Goal: Task Accomplishment & Management: Manage account settings

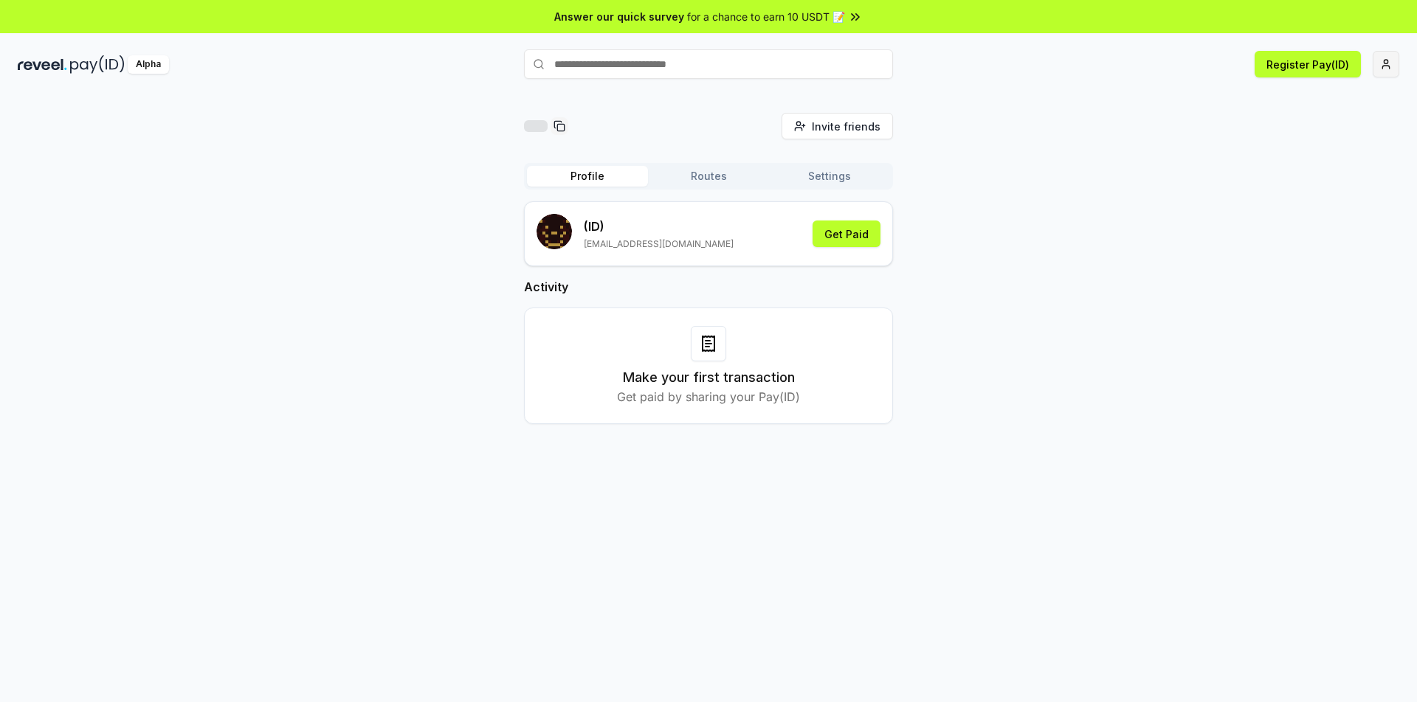
click at [1384, 67] on html "Answer our quick survey for a chance to earn 10 USDT 📝 Alpha Register Pay(ID) I…" at bounding box center [708, 351] width 1417 height 702
click at [1147, 137] on html "Answer our quick survey for a chance to earn 10 USDT 📝 Alpha Register Pay(ID) I…" at bounding box center [708, 351] width 1417 height 702
click at [1332, 73] on button "Register Pay(ID)" at bounding box center [1307, 64] width 106 height 27
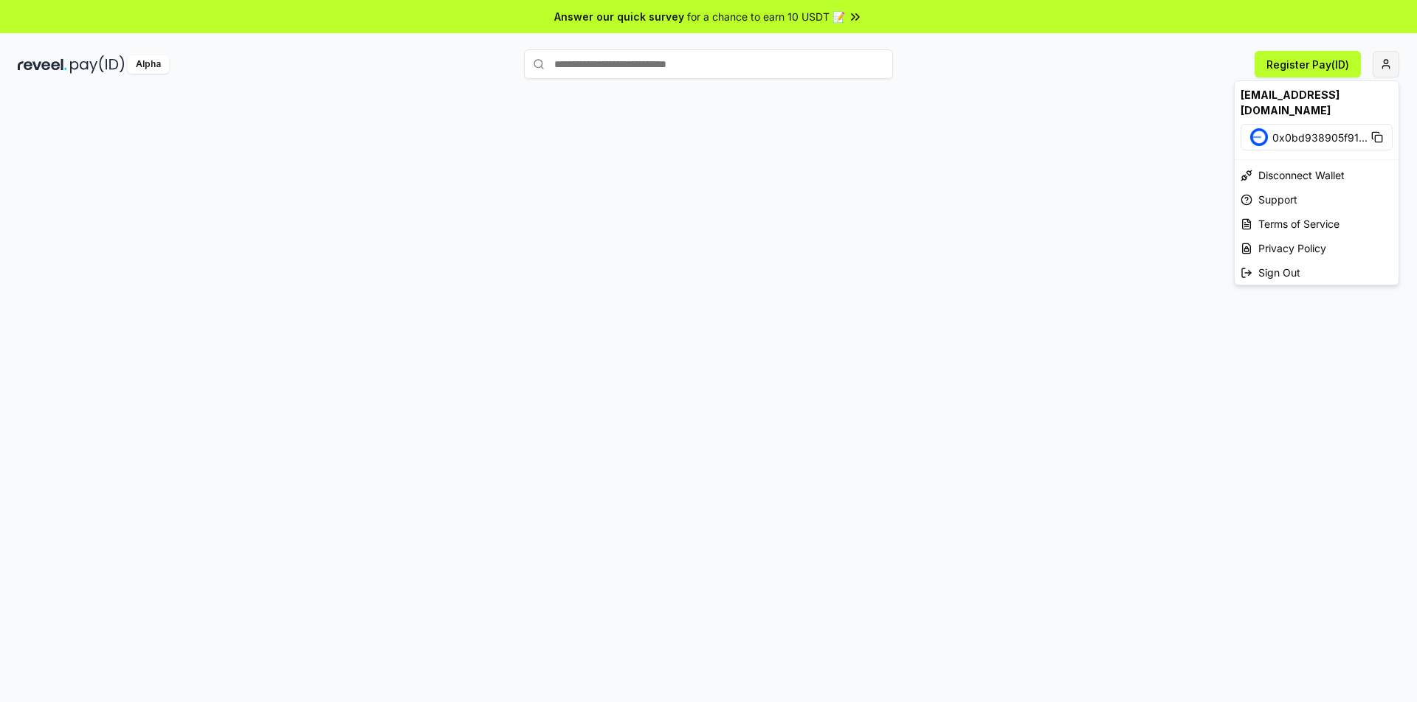
click at [1383, 67] on html "Answer our quick survey for a chance to earn 10 USDT 📝 Alpha Register Pay(ID) m…" at bounding box center [708, 351] width 1417 height 702
click at [892, 135] on html "Answer our quick survey for a chance to earn 10 USDT 📝 Alpha Register Pay(ID) m…" at bounding box center [708, 351] width 1417 height 702
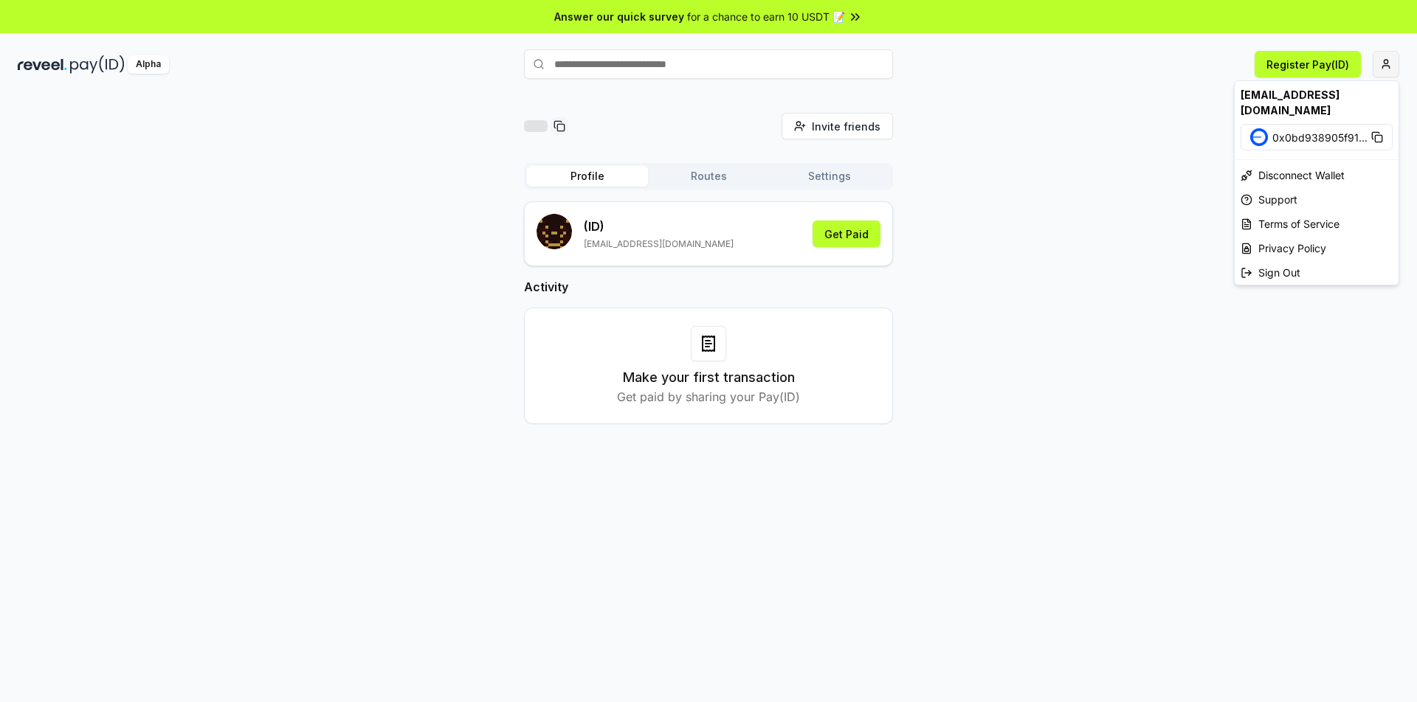
click at [1387, 66] on html "Answer our quick survey for a chance to earn 10 USDT 📝 Alpha Register Pay(ID) I…" at bounding box center [708, 351] width 1417 height 702
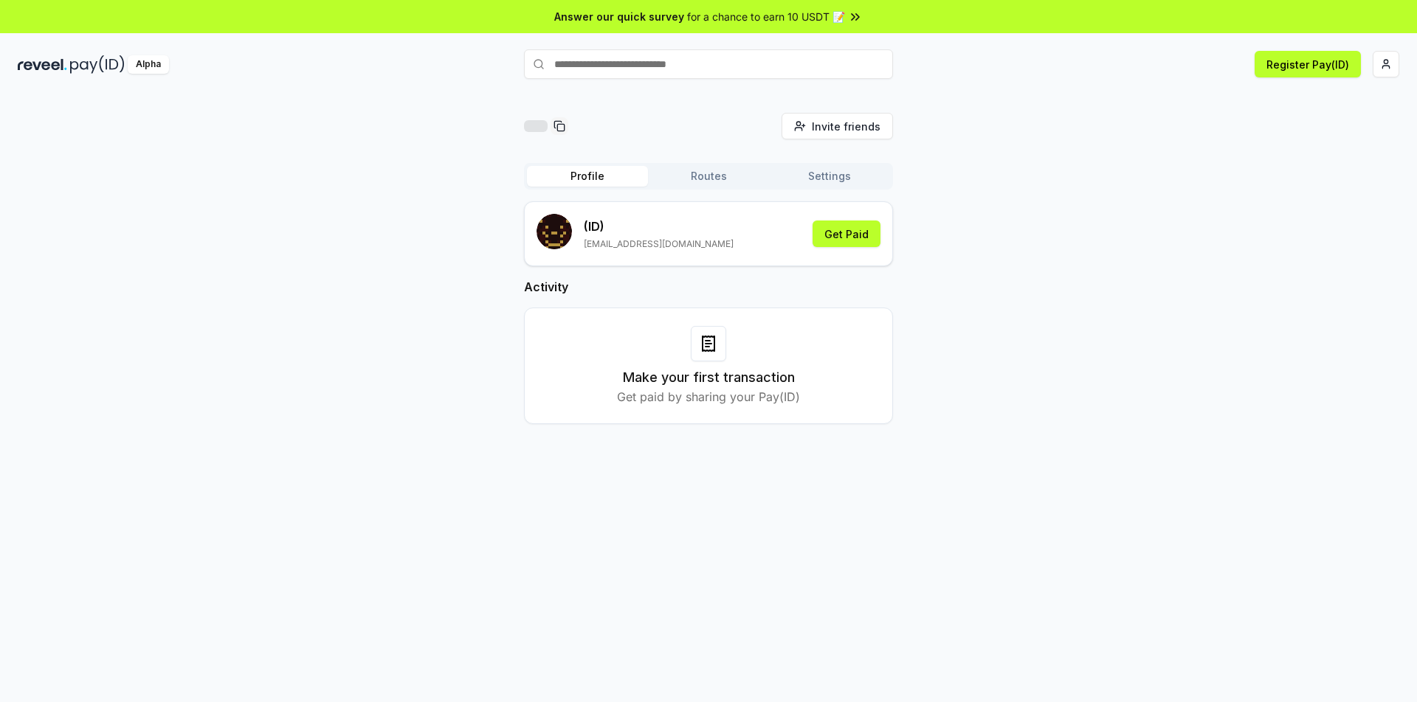
click at [704, 344] on icon at bounding box center [709, 344] width 18 height 18
click at [711, 190] on div "Profile Routes Settings (ID) mustafakopan89@hotmail.com Get Paid Activity Make …" at bounding box center [708, 305] width 369 height 285
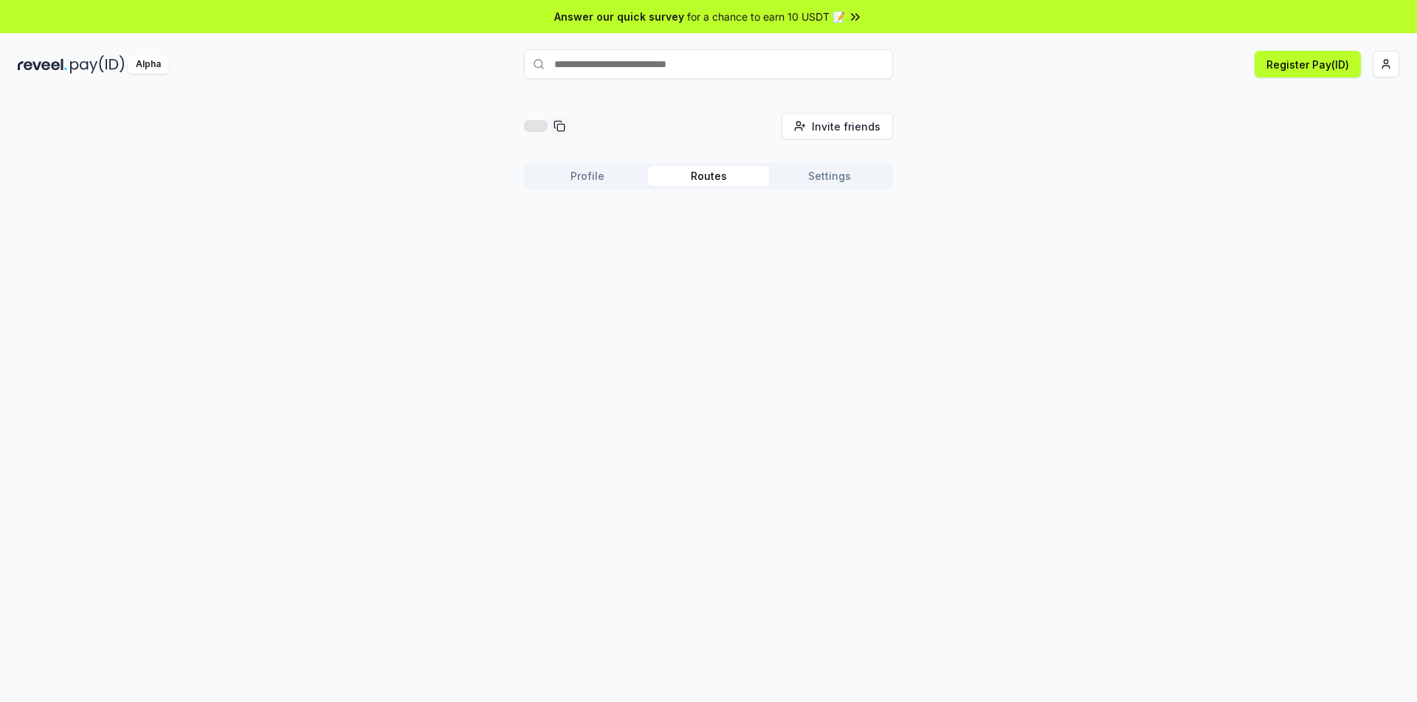
click at [712, 183] on button "Routes" at bounding box center [708, 176] width 121 height 21
click at [587, 187] on div "Profile Routes Settings" at bounding box center [708, 176] width 369 height 27
click at [581, 180] on button "Profile" at bounding box center [587, 176] width 121 height 21
